Goal: Find specific page/section: Find specific page/section

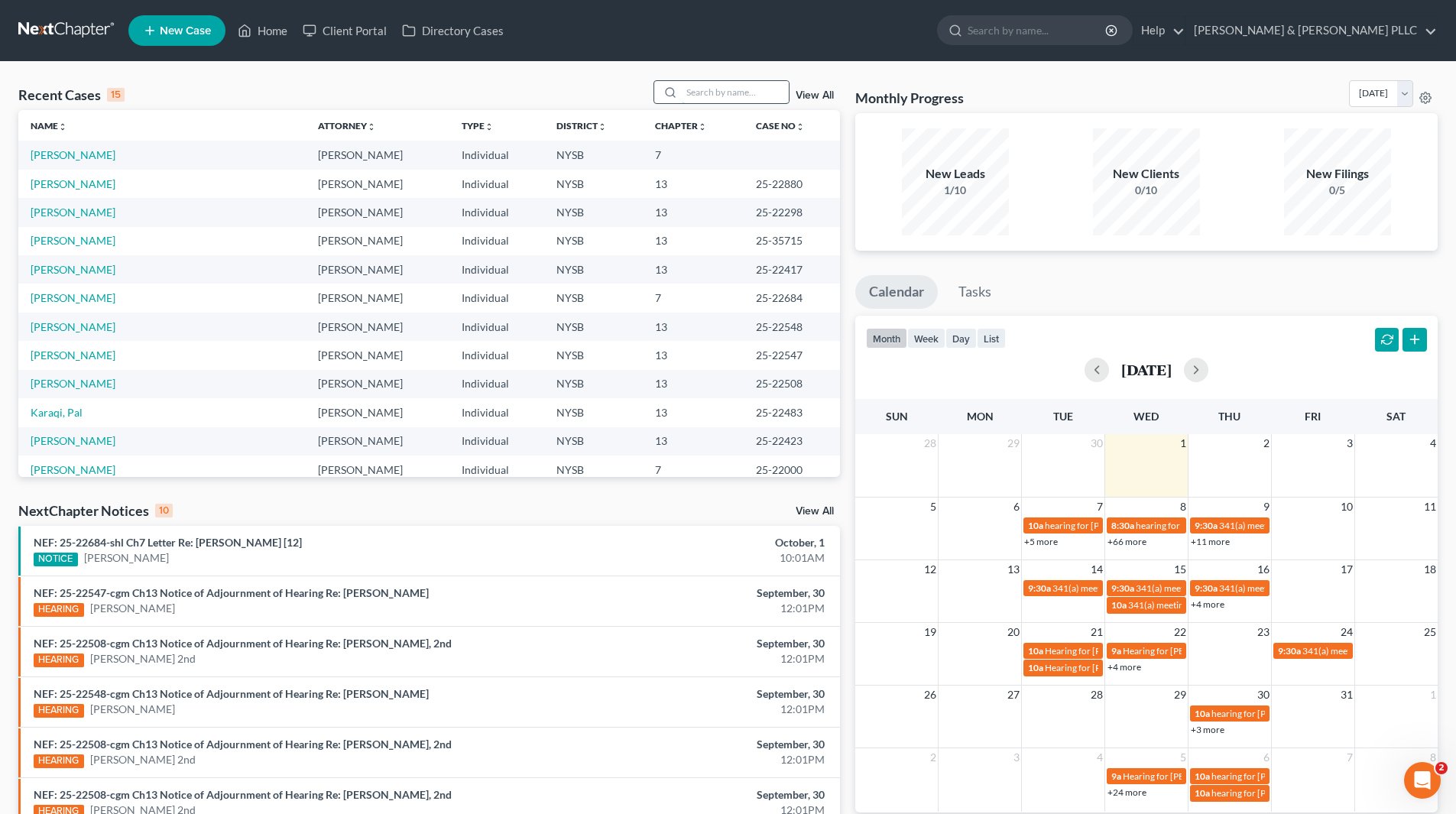
click at [776, 97] on input "search" at bounding box center [735, 92] width 107 height 22
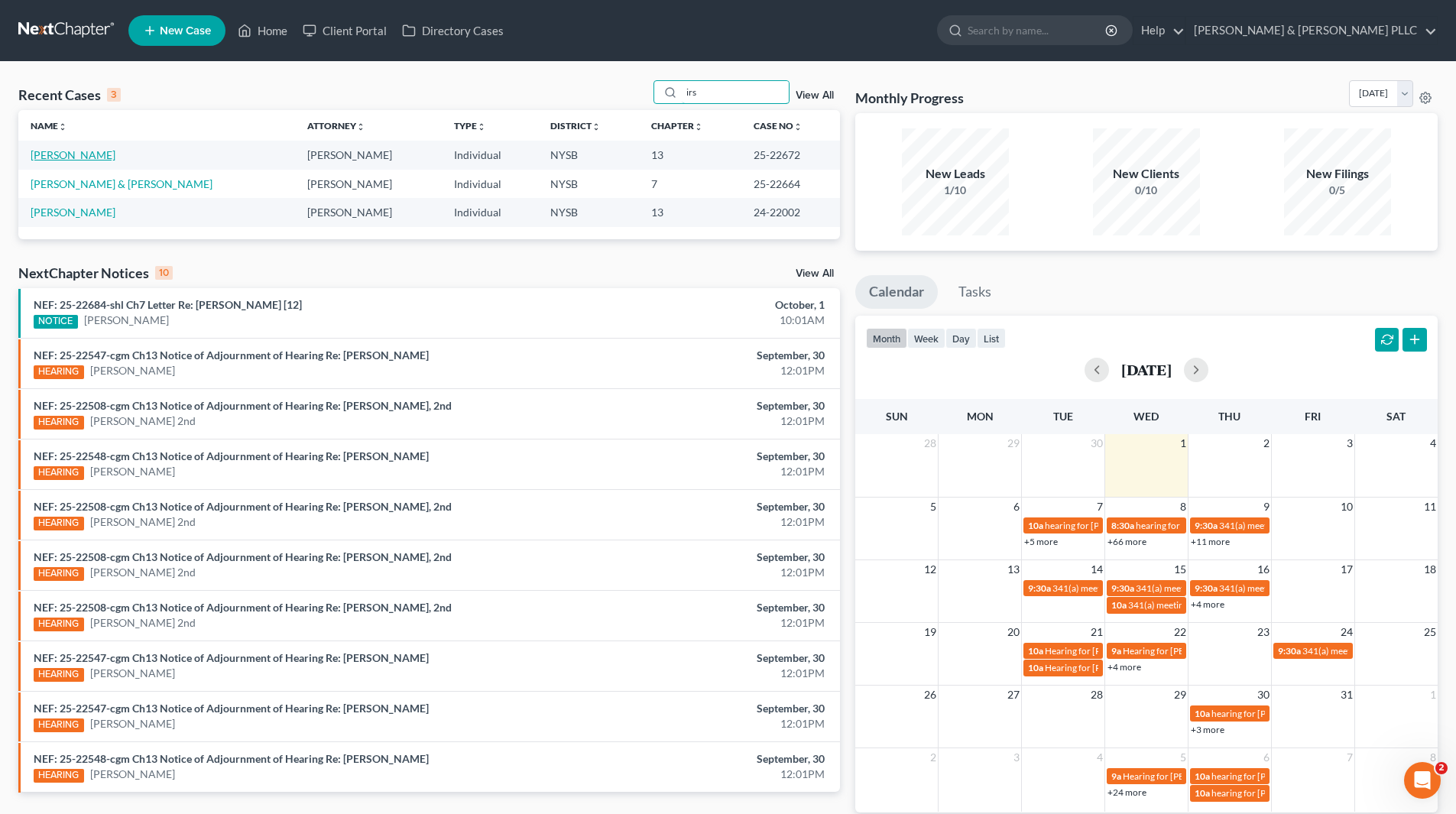
type input "irs"
click at [78, 155] on link "[PERSON_NAME]" at bounding box center [73, 155] width 85 height 13
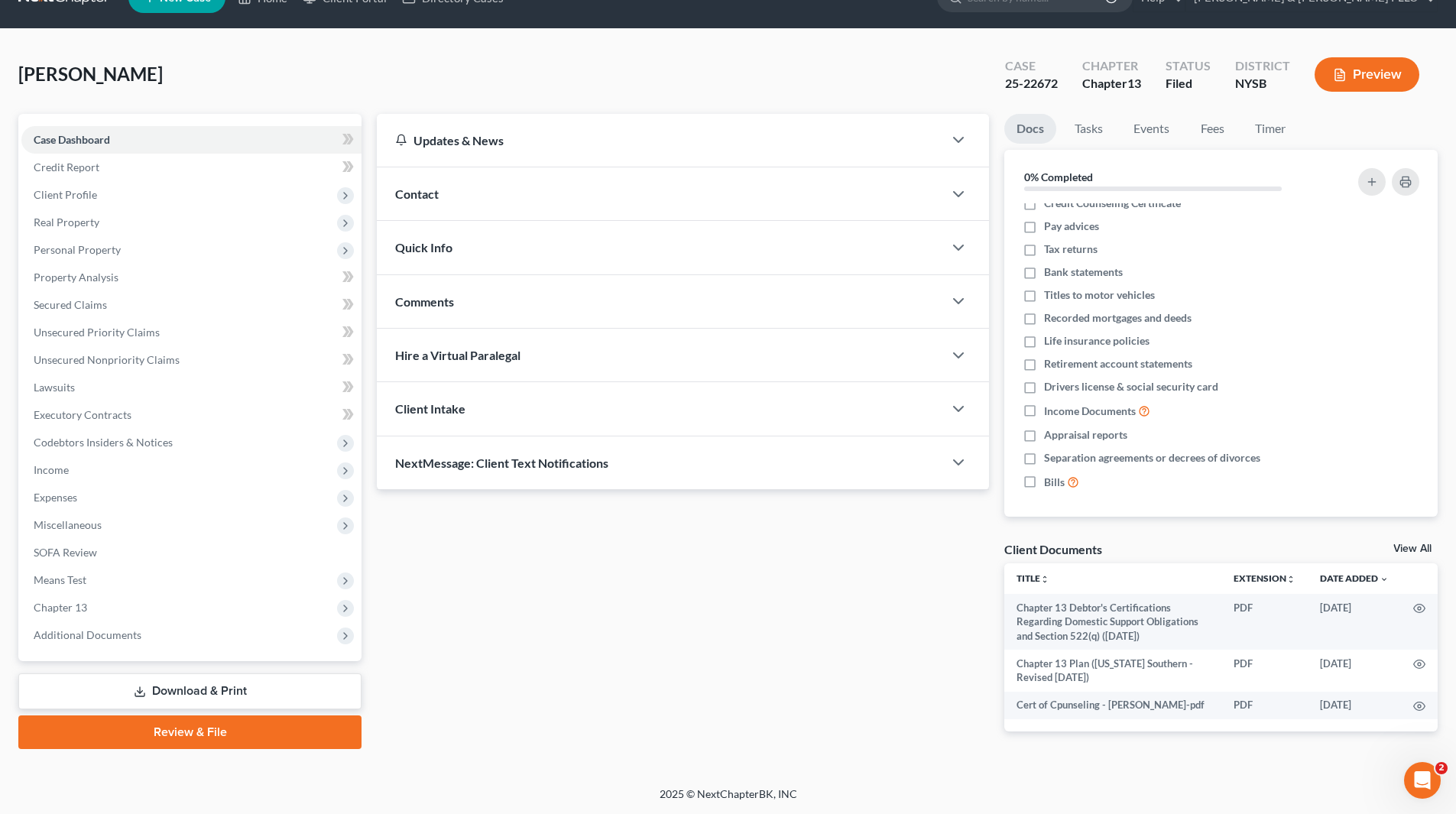
scroll to position [14, 0]
click at [94, 638] on span "Additional Documents" at bounding box center [87, 634] width 108 height 13
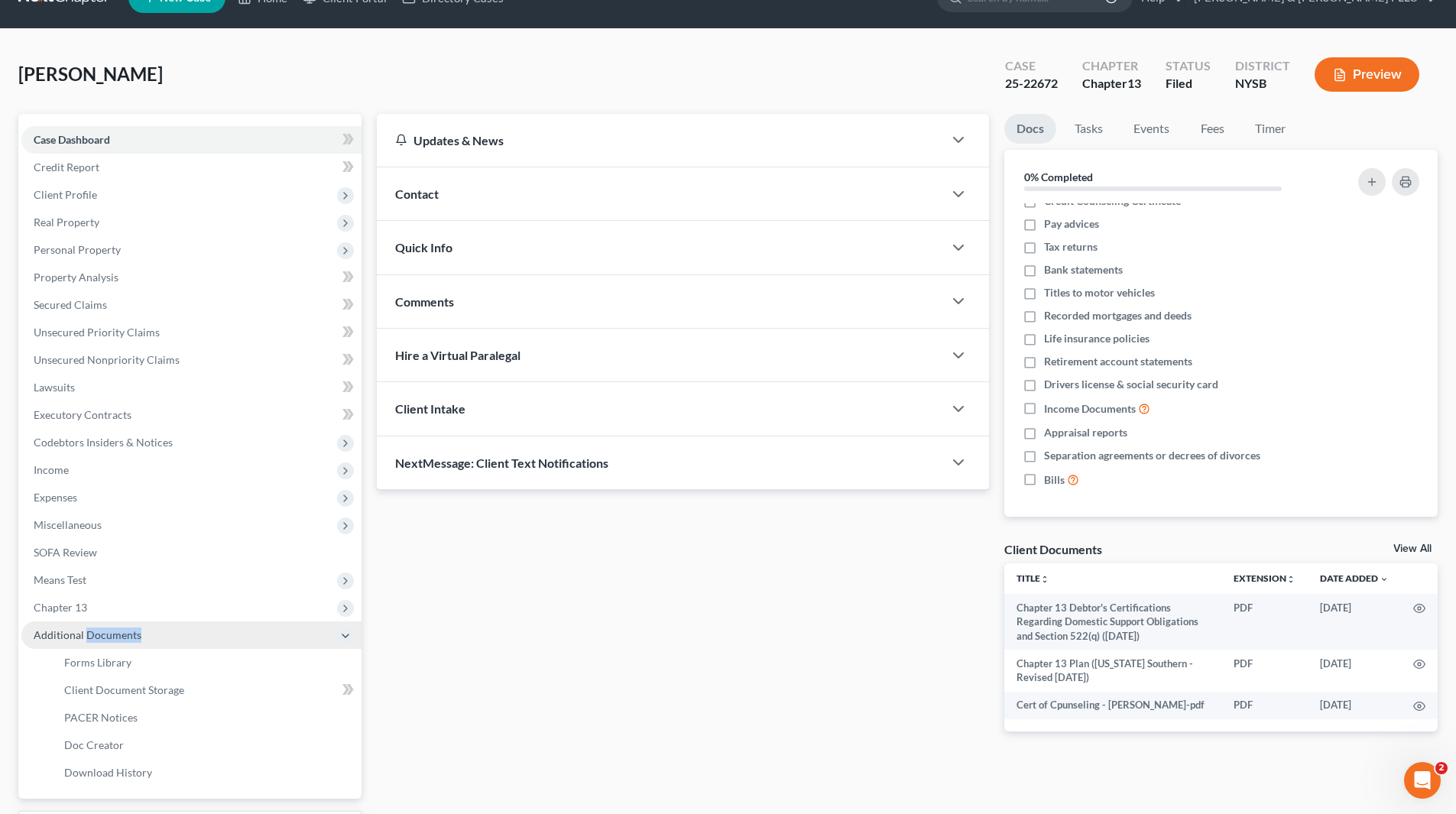
click at [94, 638] on span "Additional Documents" at bounding box center [87, 634] width 108 height 13
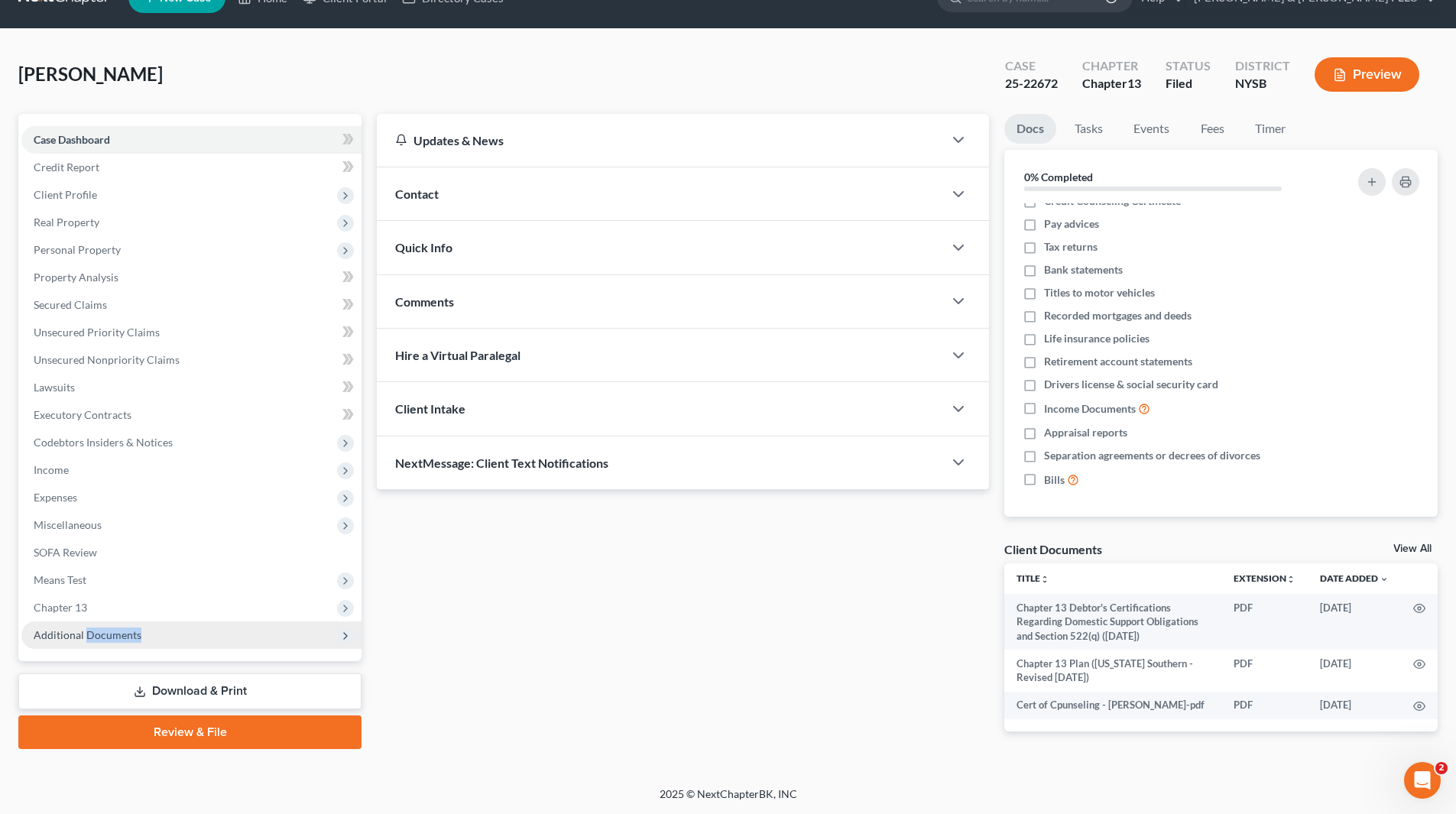
click at [94, 637] on span "Additional Documents" at bounding box center [87, 634] width 108 height 13
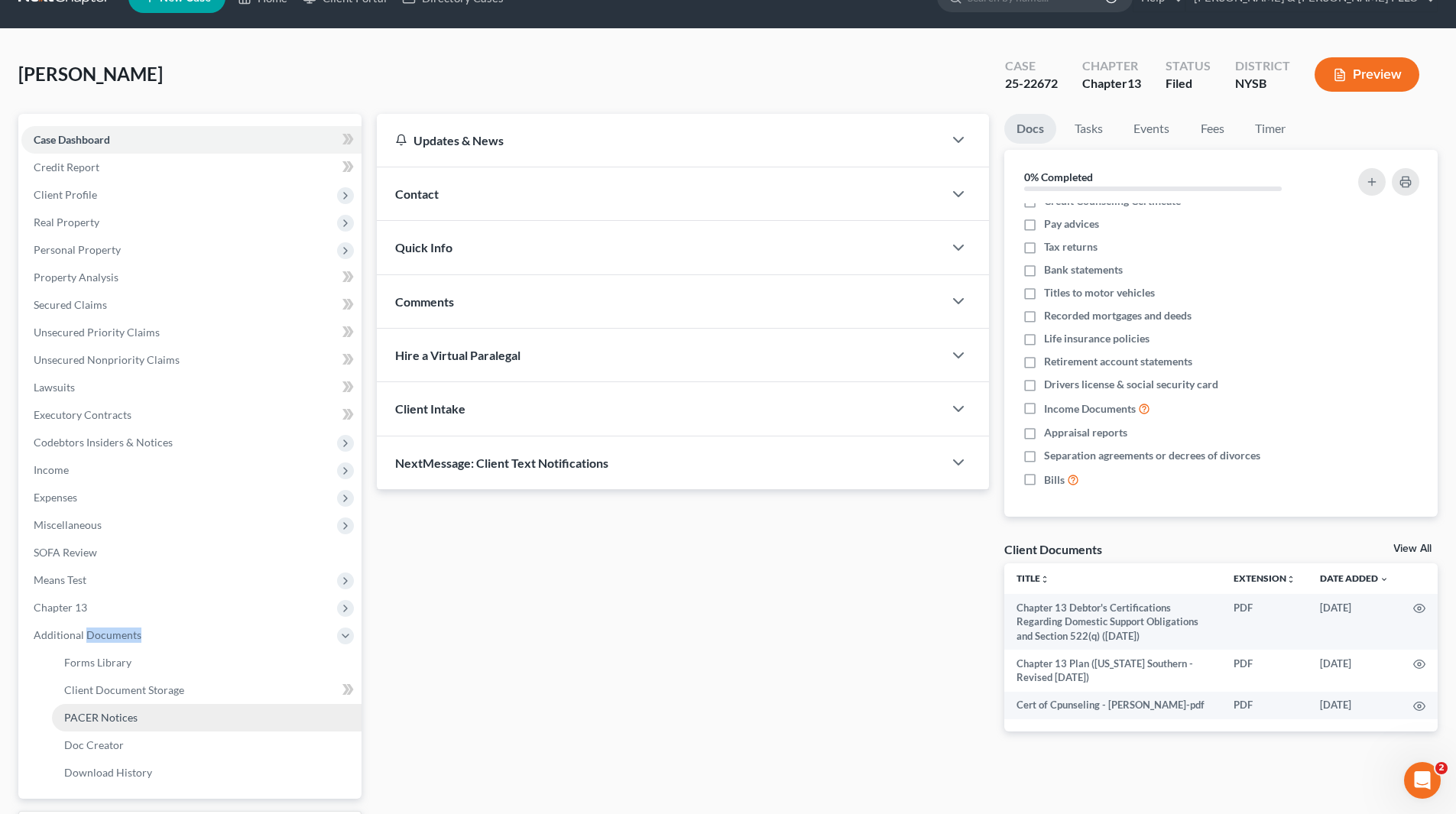
click at [123, 716] on span "PACER Notices" at bounding box center [101, 717] width 73 height 13
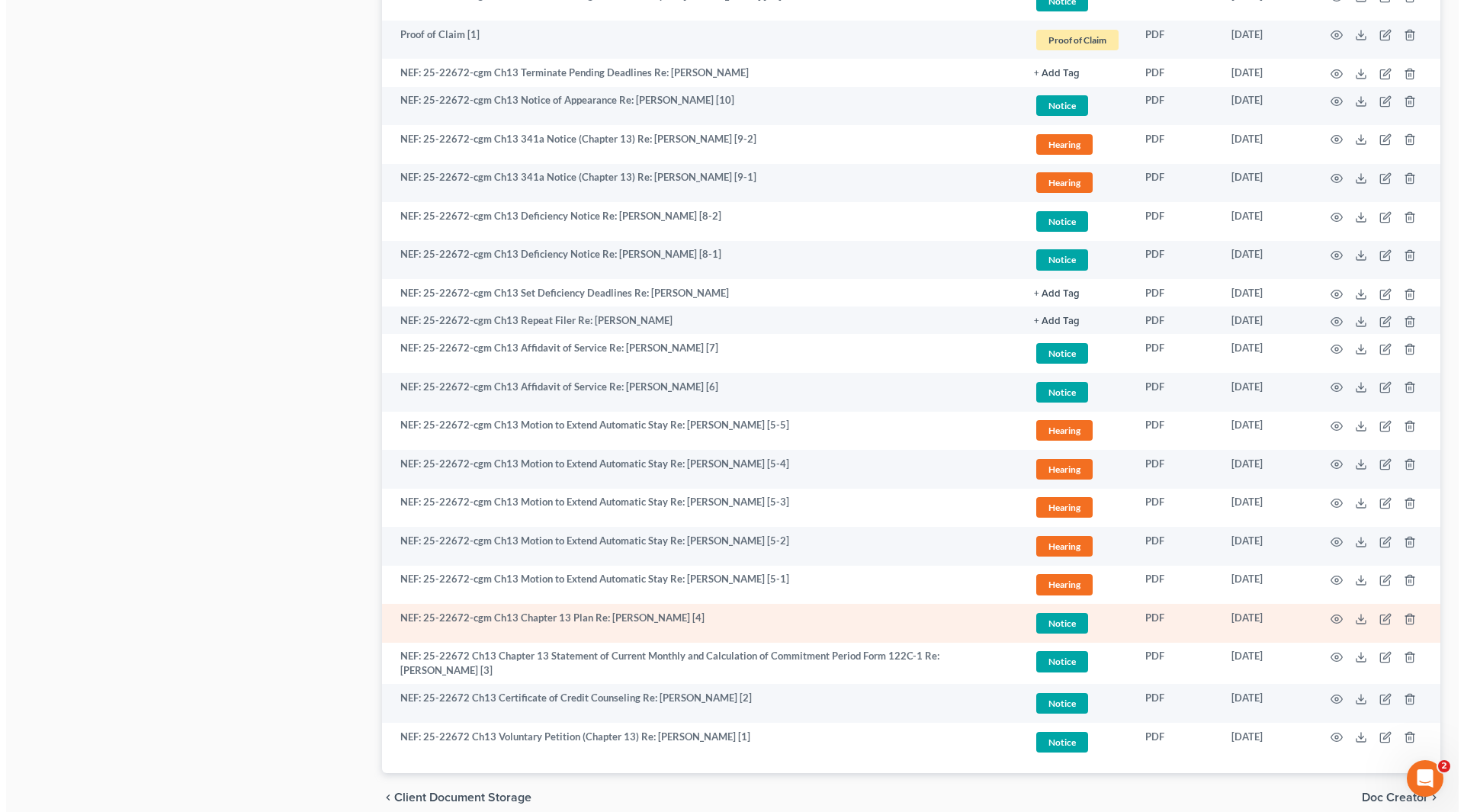
scroll to position [1171, 0]
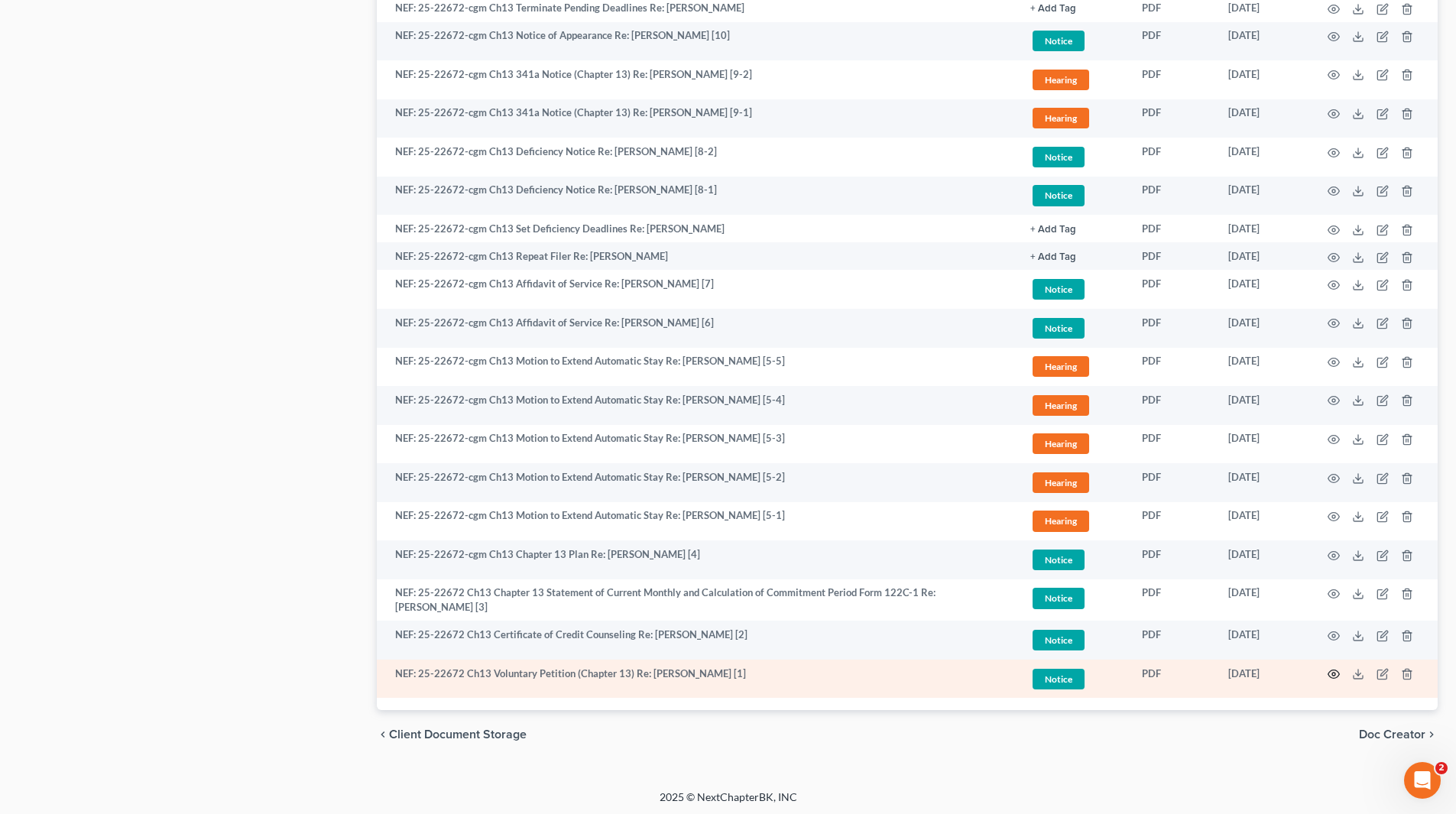
click at [1334, 668] on icon "button" at bounding box center [1334, 674] width 12 height 12
